Goal: Understand process/instructions

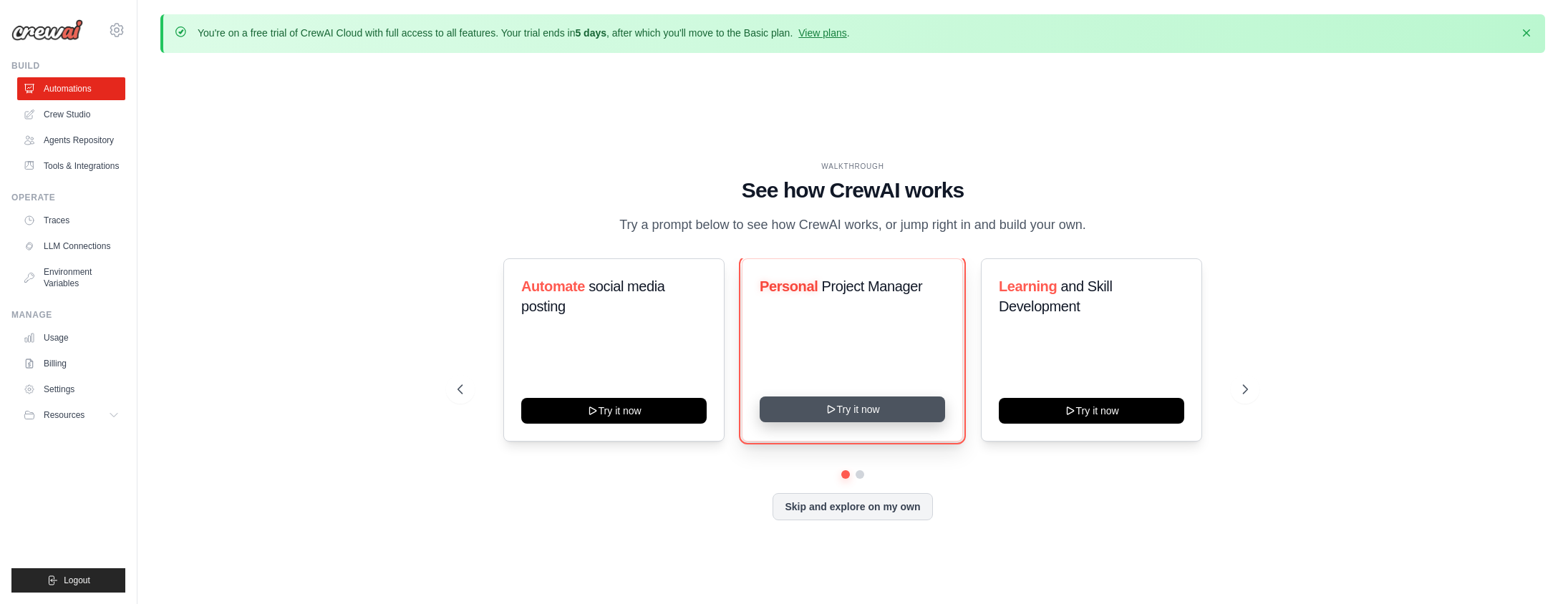
click at [813, 401] on button "Try it now" at bounding box center [853, 409] width 185 height 26
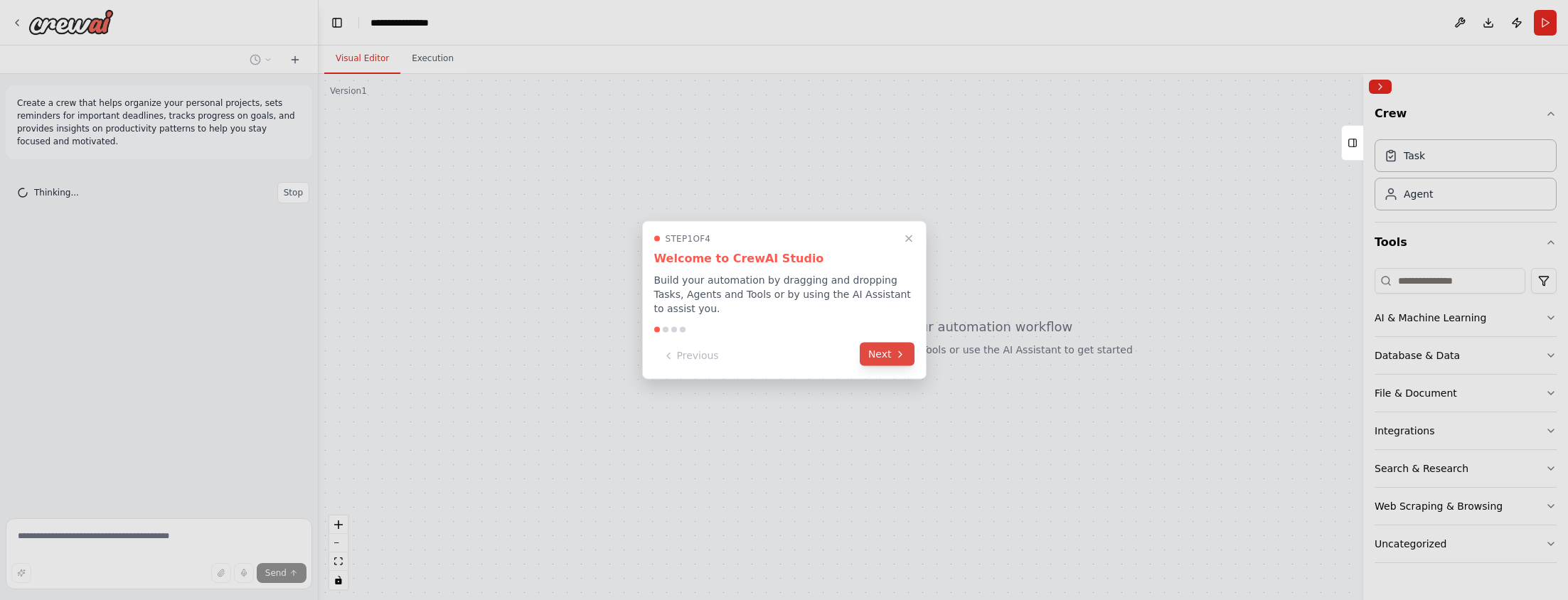
click at [879, 362] on button "Next" at bounding box center [887, 354] width 55 height 23
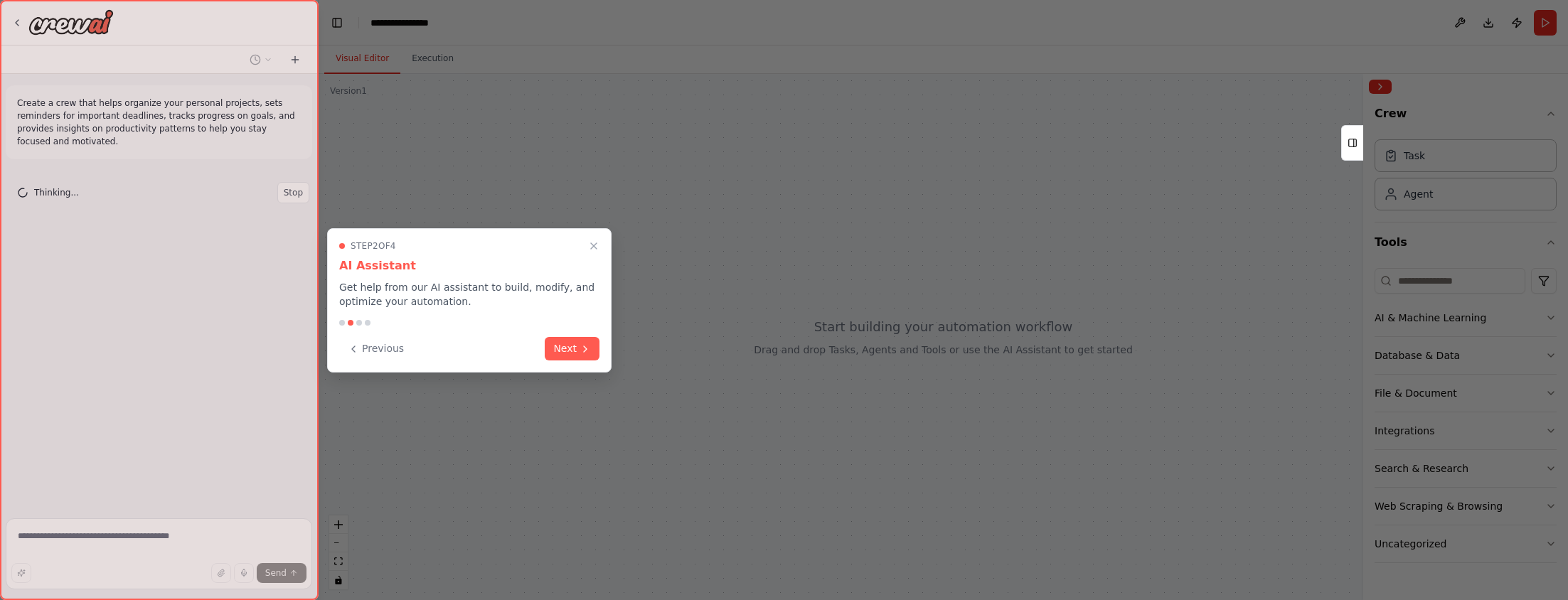
click at [557, 334] on div "Step 2 of 4 AI Assistant Get help from our AI assistant to build, modify, and o…" at bounding box center [469, 300] width 284 height 145
click at [575, 343] on button "Next" at bounding box center [572, 347] width 55 height 23
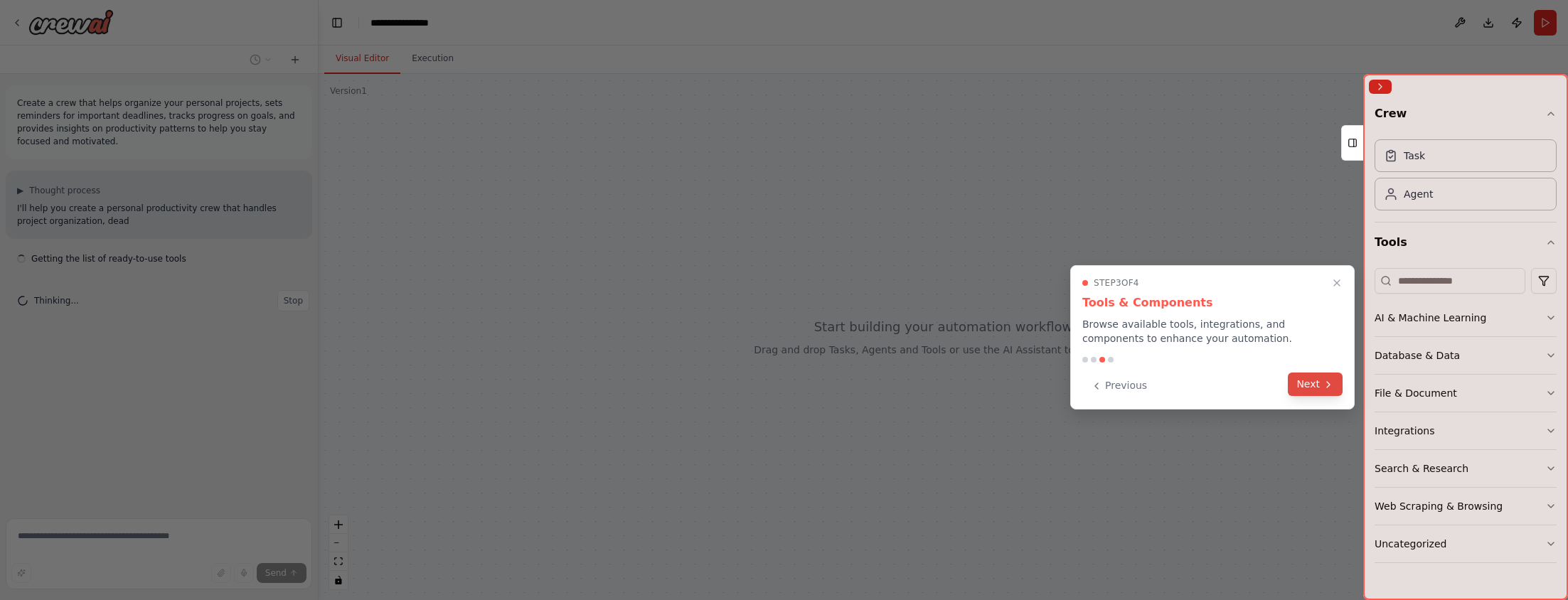
click at [1309, 390] on button "Next" at bounding box center [1315, 384] width 55 height 23
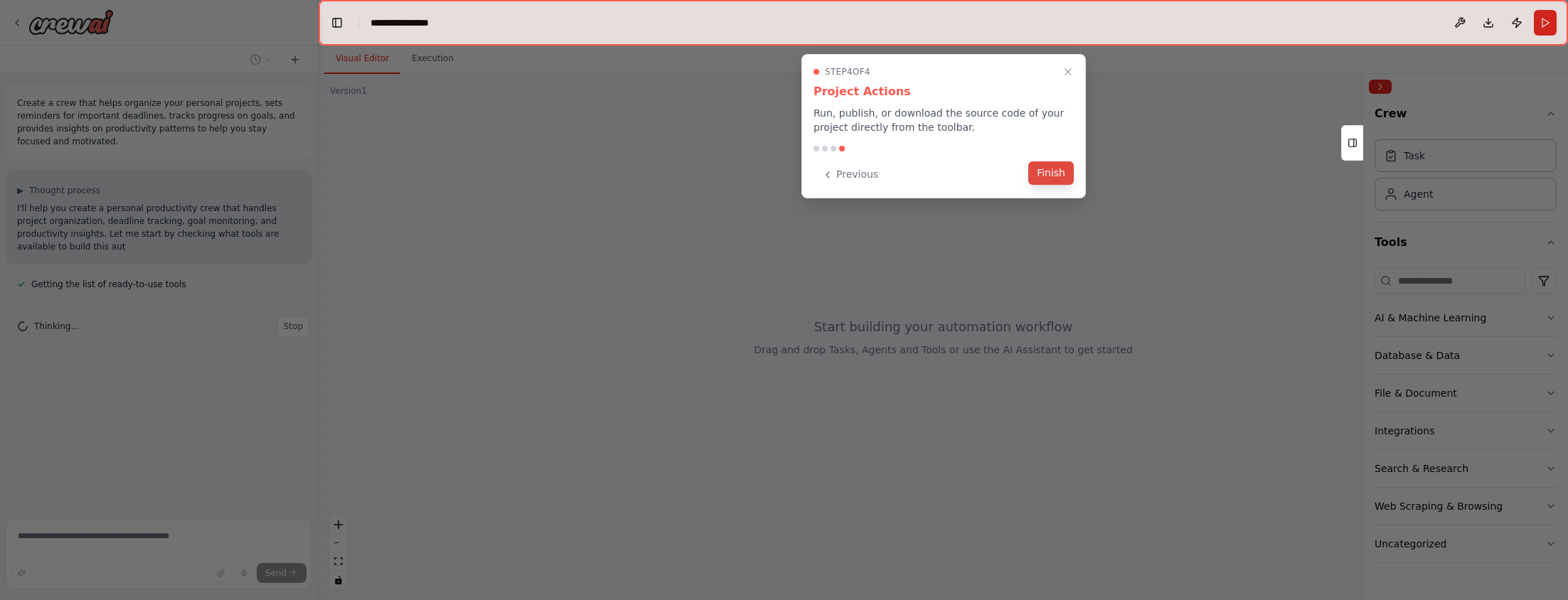
click at [1046, 174] on button "Finish" at bounding box center [1051, 173] width 45 height 23
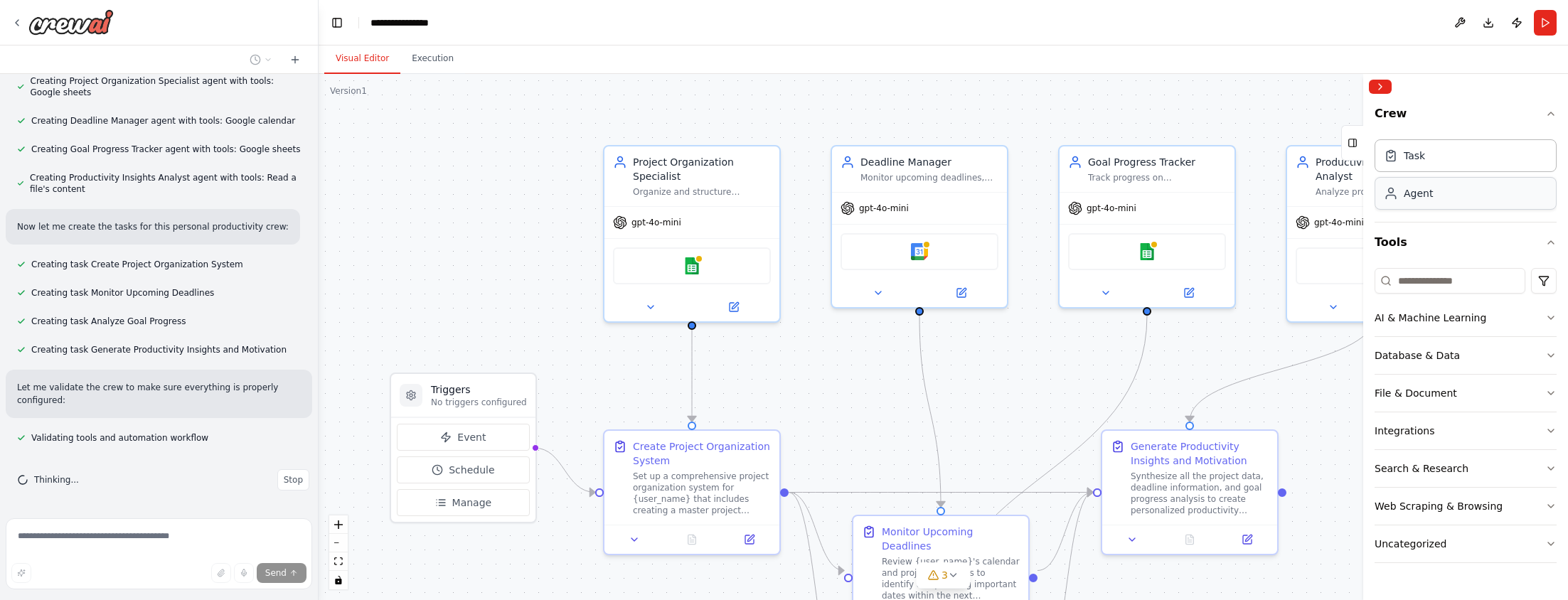
scroll to position [606, 0]
